Goal: Information Seeking & Learning: Learn about a topic

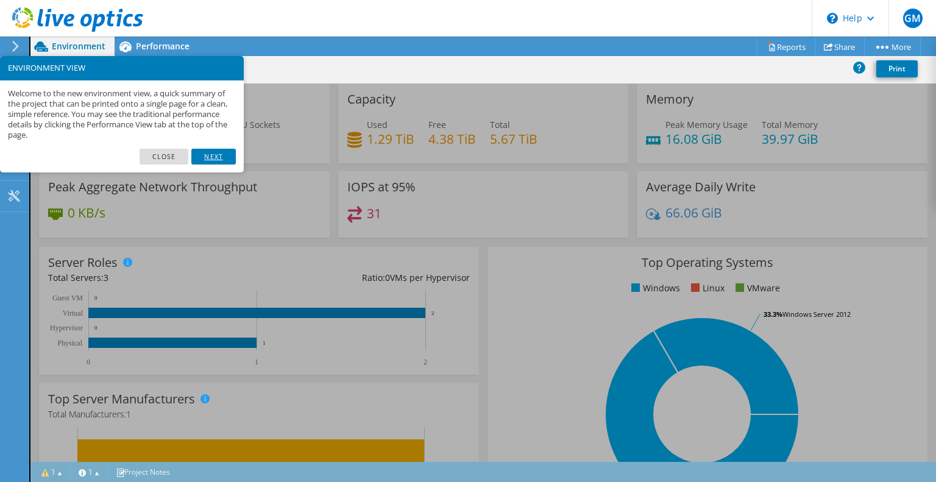
click at [225, 154] on link "Next" at bounding box center [213, 157] width 44 height 16
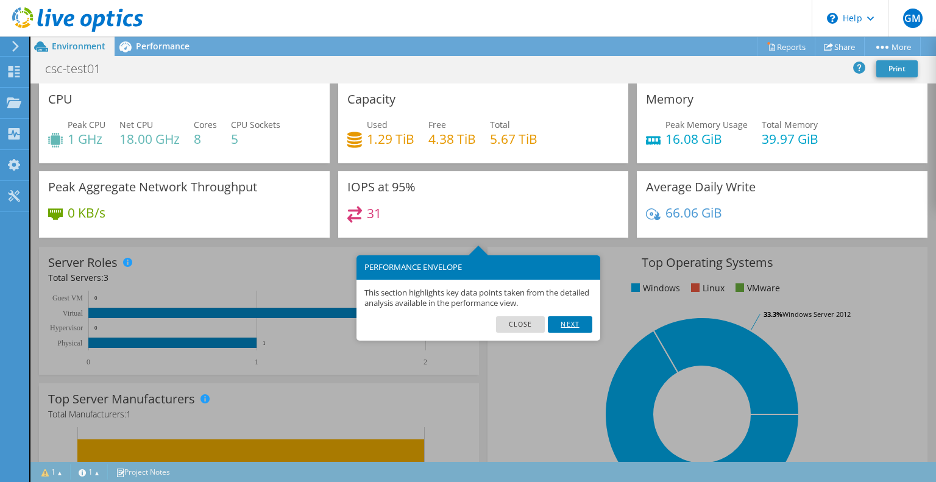
click at [580, 324] on link "Next" at bounding box center [570, 324] width 44 height 16
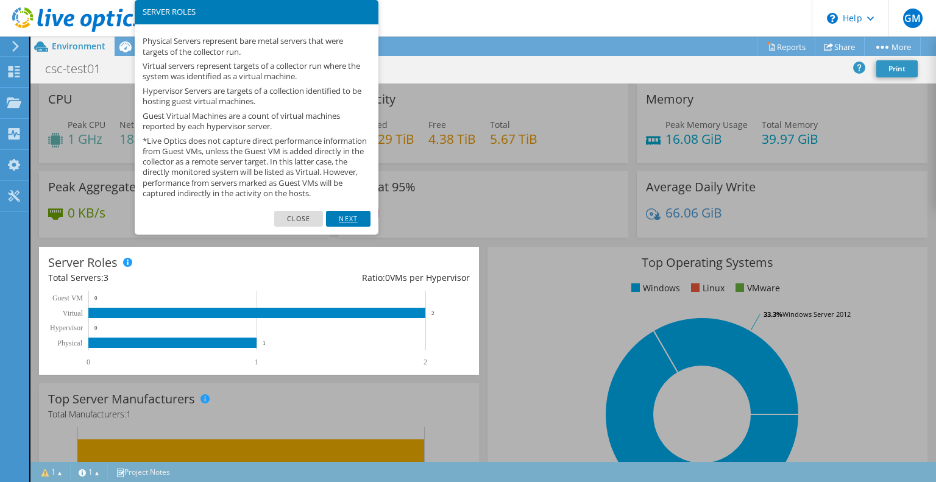
click at [349, 224] on link "Next" at bounding box center [348, 219] width 44 height 16
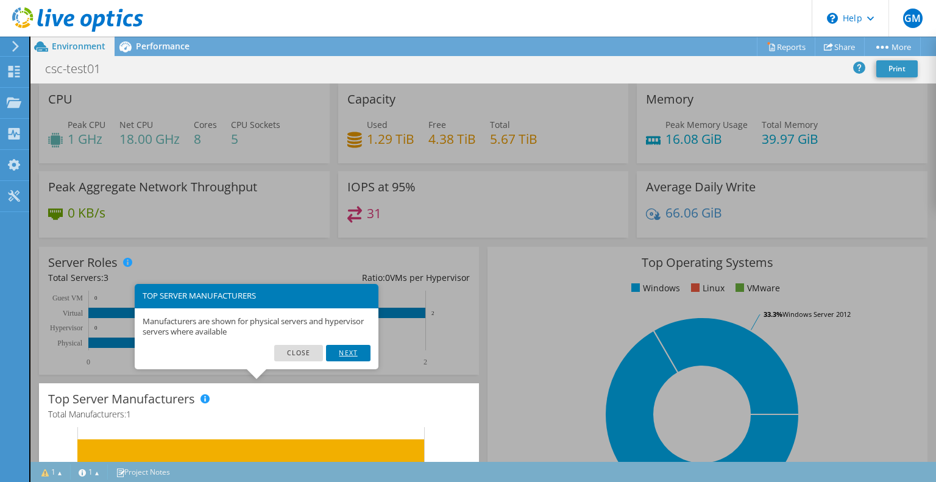
click at [335, 347] on link "Next" at bounding box center [348, 353] width 44 height 16
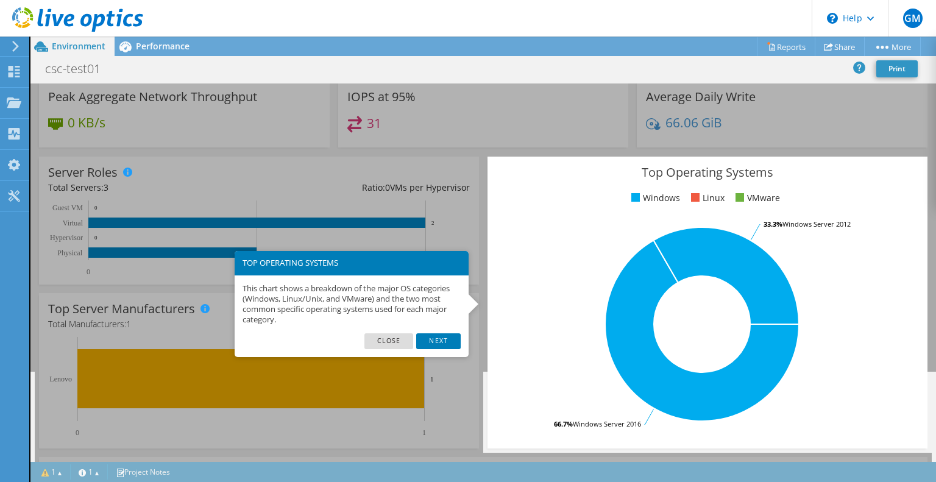
scroll to position [91, 0]
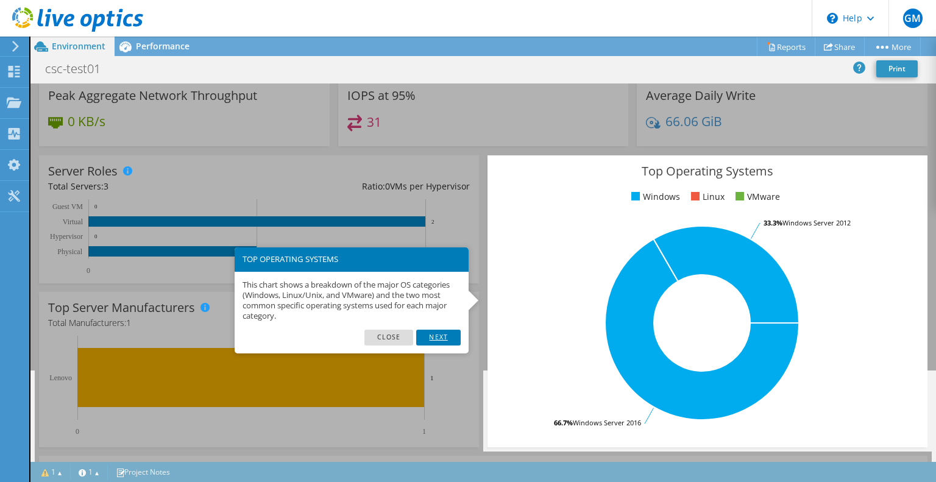
click at [441, 334] on link "Next" at bounding box center [438, 338] width 44 height 16
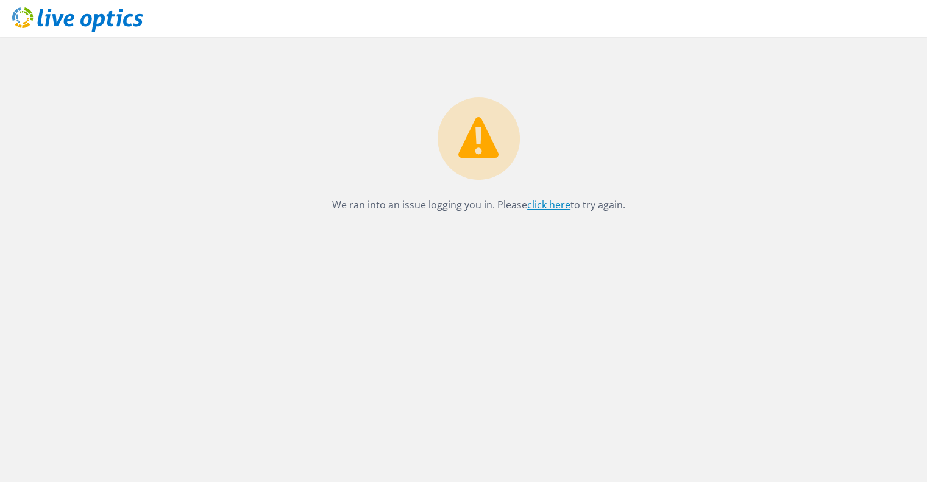
click at [537, 207] on link "click here" at bounding box center [548, 204] width 43 height 13
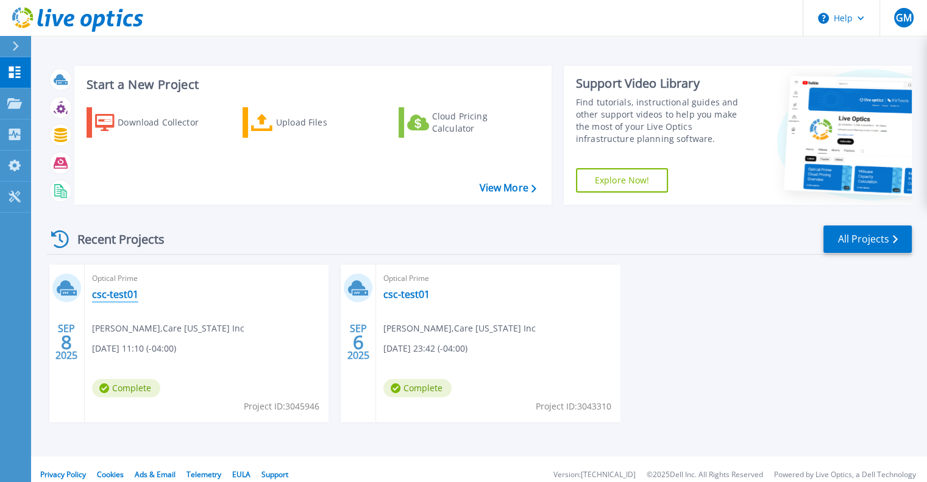
click at [117, 294] on link "csc-test01" at bounding box center [115, 294] width 46 height 12
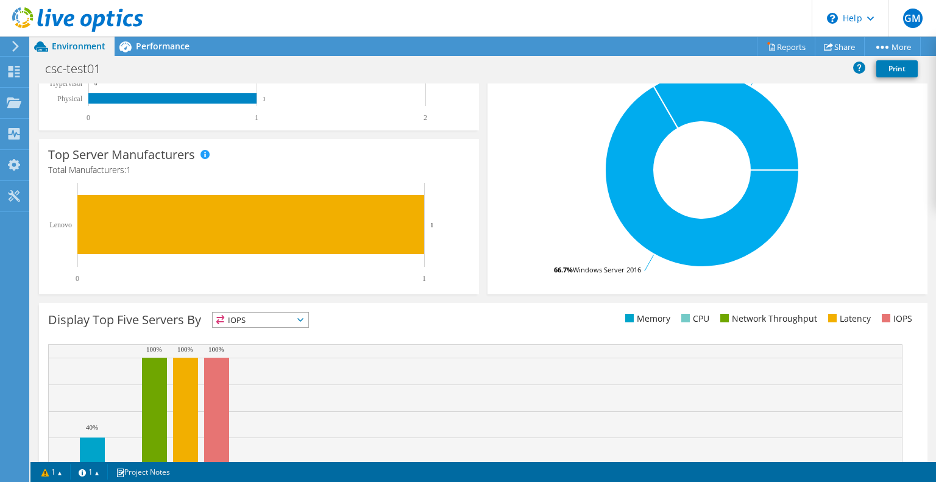
scroll to position [331, 0]
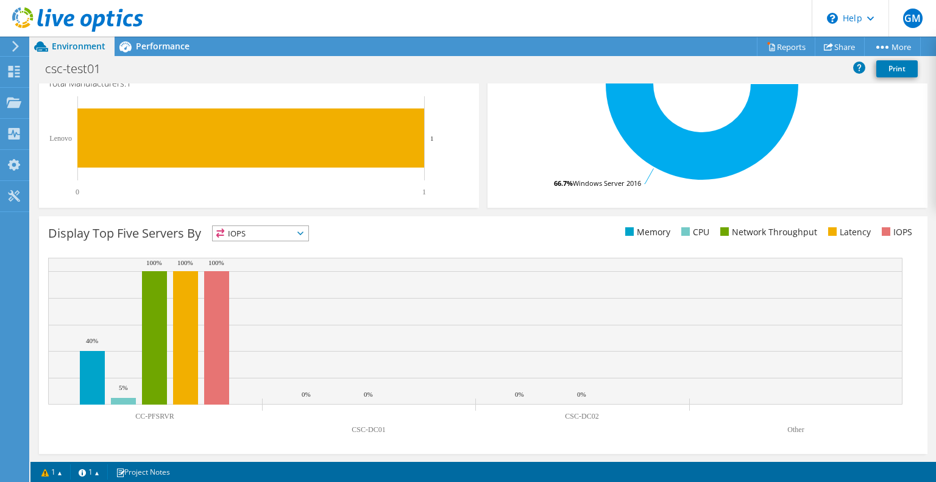
click at [304, 226] on span "IOPS" at bounding box center [261, 233] width 96 height 15
click at [400, 255] on div "Display Top Five Servers By IOPS IOPS" at bounding box center [483, 335] width 889 height 238
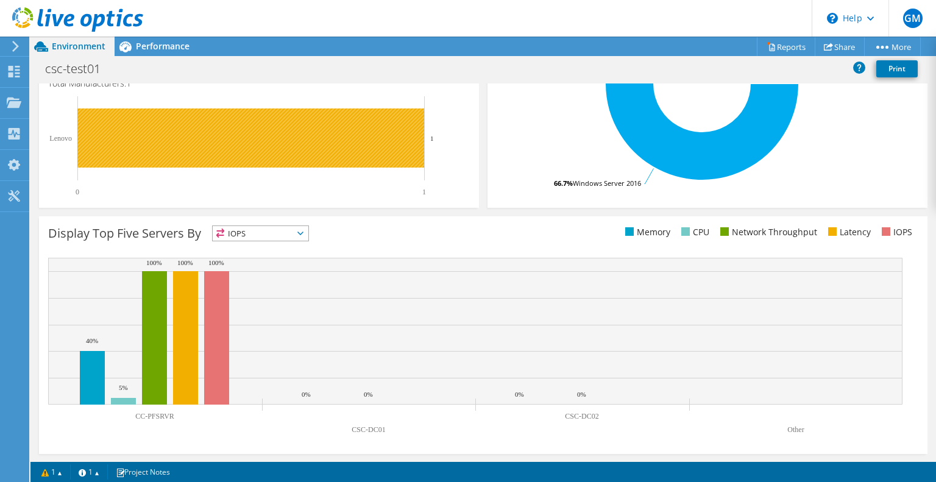
click at [80, 180] on rect at bounding box center [253, 146] width 411 height 101
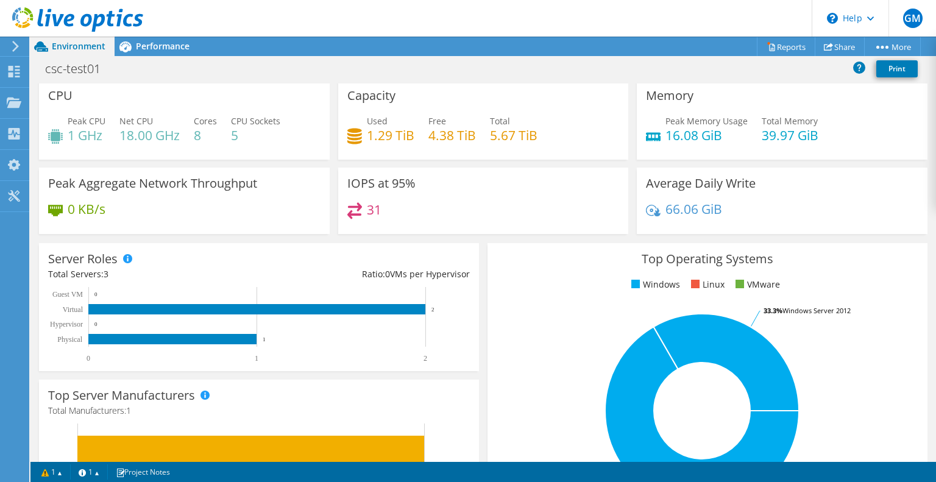
scroll to position [0, 0]
